Goal: Task Accomplishment & Management: Manage account settings

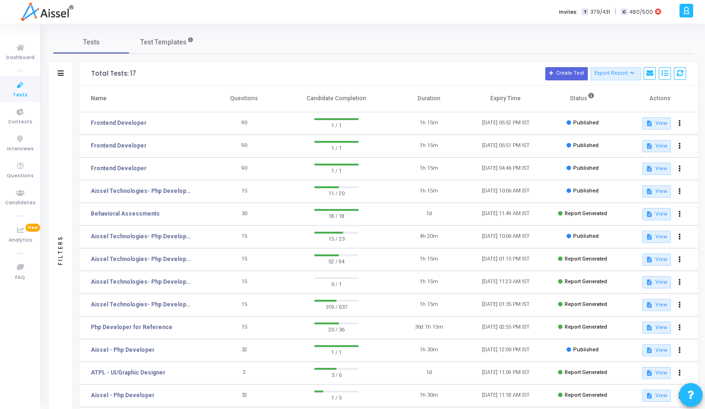
click at [684, 11] on icon at bounding box center [686, 10] width 7 height 11
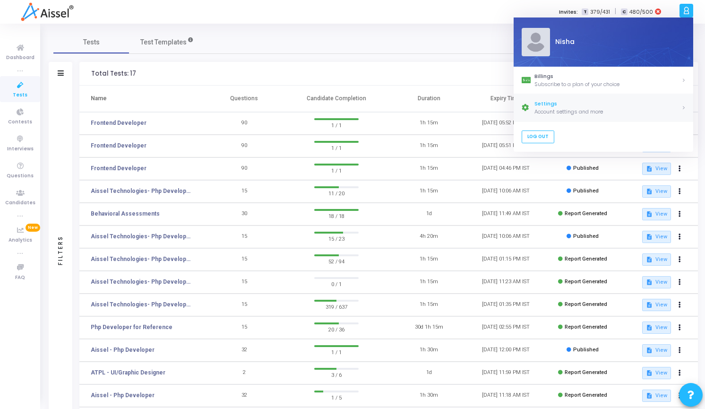
click at [553, 112] on div "Account settings and more" at bounding box center [607, 112] width 147 height 8
select select "91"
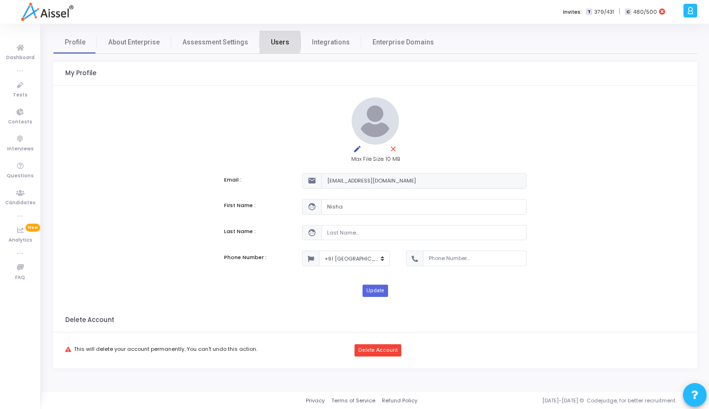
click at [271, 42] on span "Users" at bounding box center [280, 42] width 18 height 10
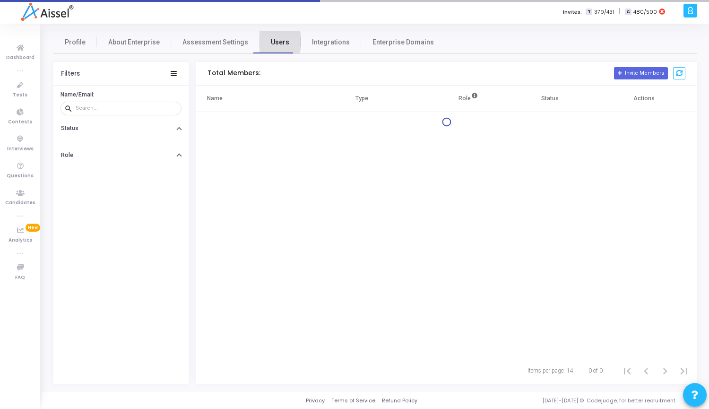
click at [271, 42] on span "Users" at bounding box center [280, 42] width 18 height 10
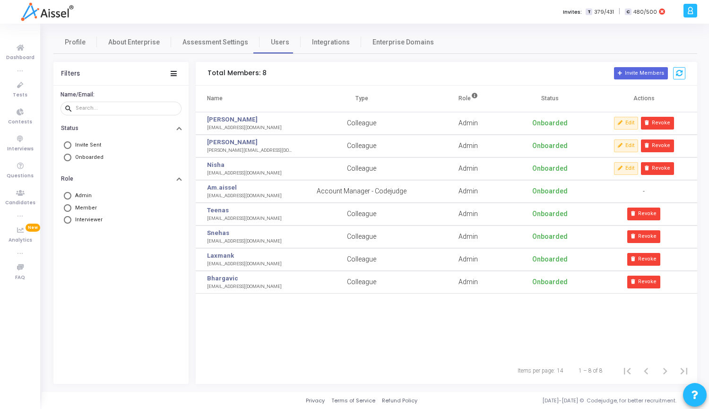
click at [300, 75] on div "Total Members: 8 Invite Members" at bounding box center [446, 74] width 501 height 24
click at [623, 124] on icon at bounding box center [620, 122] width 5 height 5
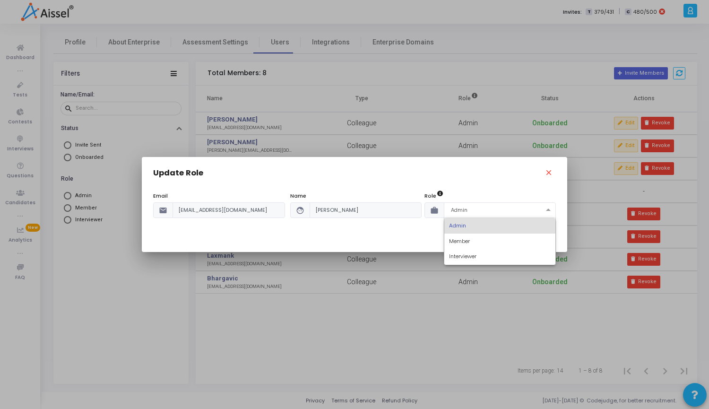
click at [549, 210] on span at bounding box center [549, 210] width 12 height 8
click at [489, 241] on div "Member" at bounding box center [500, 241] width 112 height 16
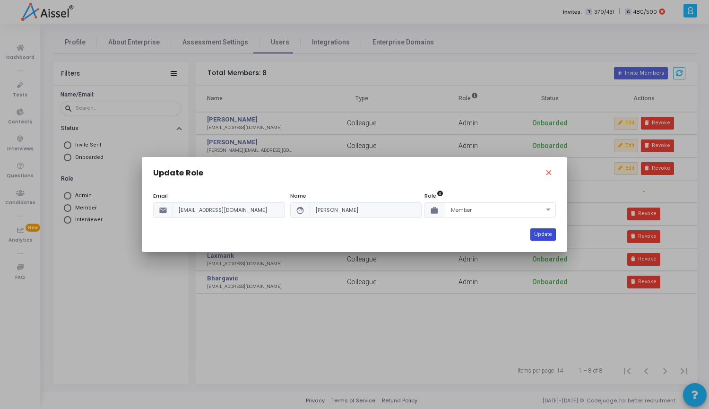
click at [555, 234] on button "Update" at bounding box center [543, 234] width 26 height 12
